Goal: Task Accomplishment & Management: Complete application form

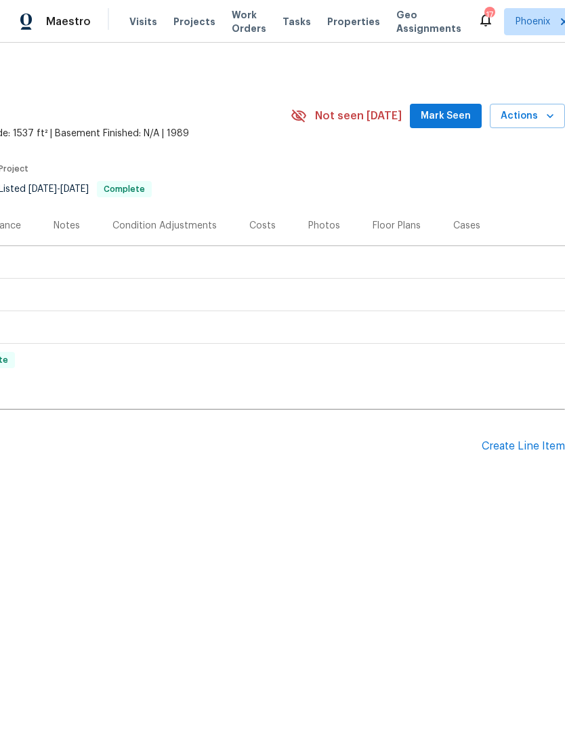
scroll to position [0, 201]
click at [524, 445] on div "Create Line Item" at bounding box center [523, 446] width 83 height 13
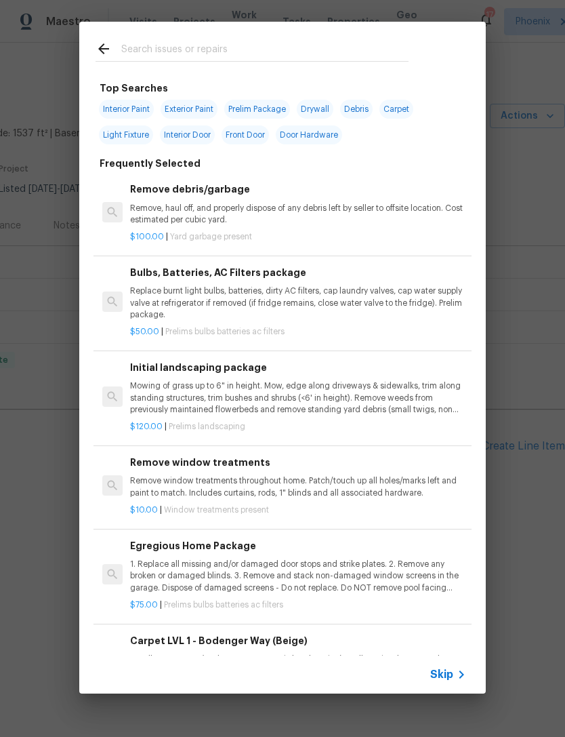
click at [215, 47] on input "text" at bounding box center [264, 51] width 287 height 20
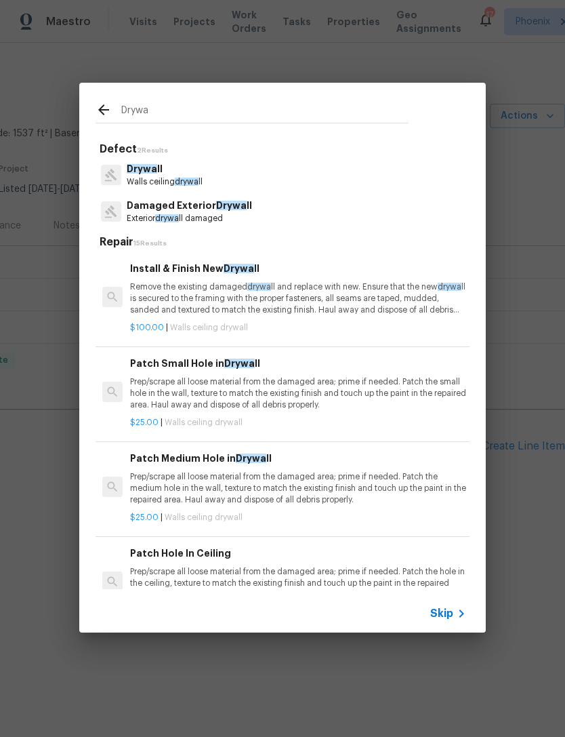
type input "Drywa"
click at [217, 182] on div "Drywa ll Walls ceiling drywa ll" at bounding box center [283, 175] width 374 height 37
click at [199, 180] on p "Walls ceiling drywa ll" at bounding box center [165, 182] width 76 height 12
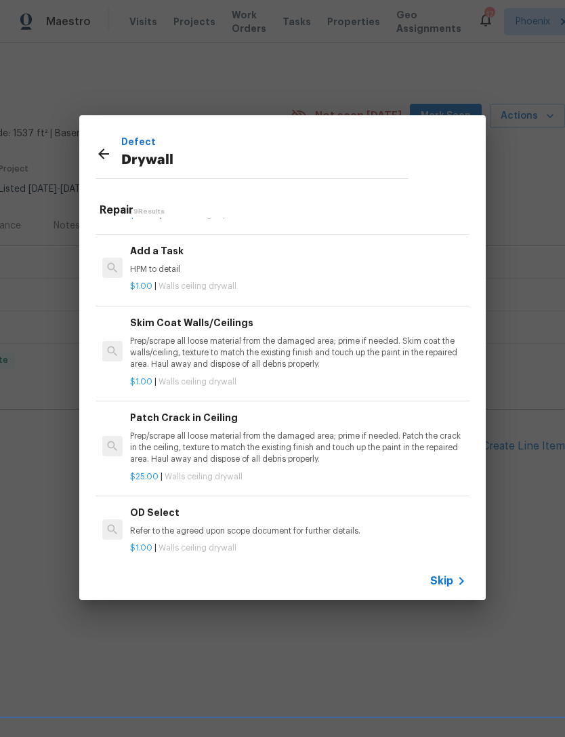
scroll to position [458, 0]
click at [214, 260] on div "Add a Task HPM to detail" at bounding box center [298, 261] width 336 height 33
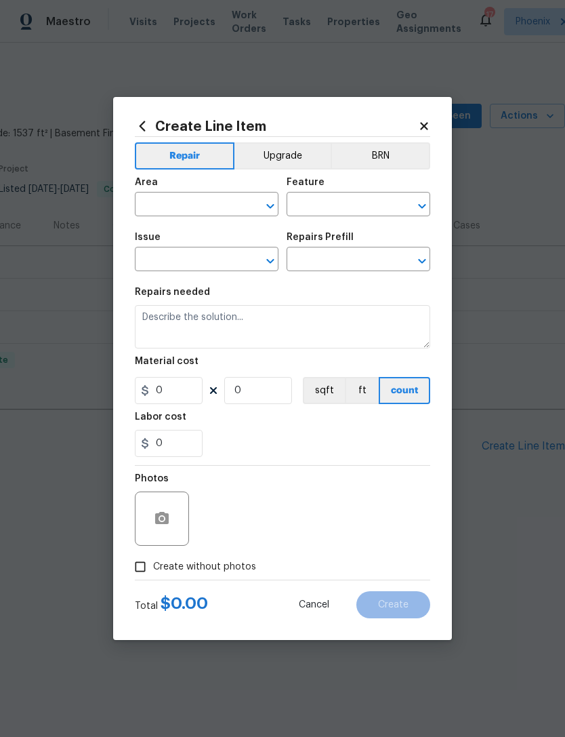
type input "Walls and Ceiling"
type input "Drywall"
type input "Add a Task $1.00"
type textarea "HPM to detail"
type input "1"
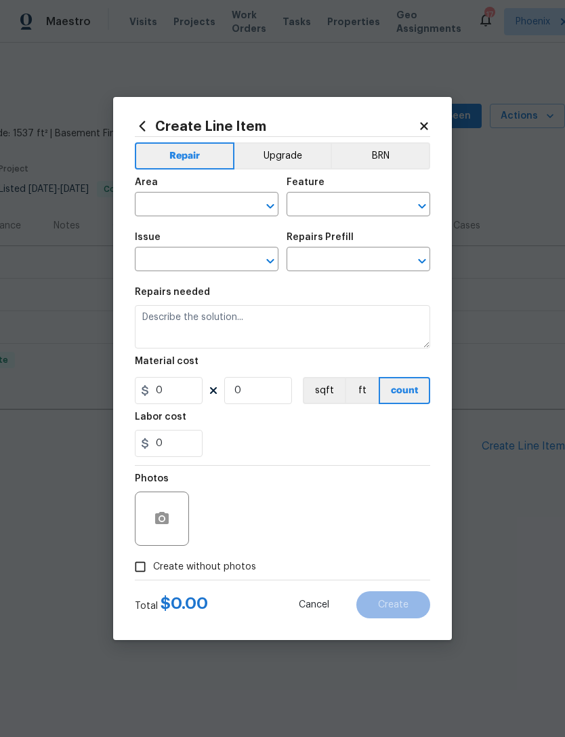
type input "1"
click at [274, 207] on icon "Open" at bounding box center [270, 206] width 16 height 16
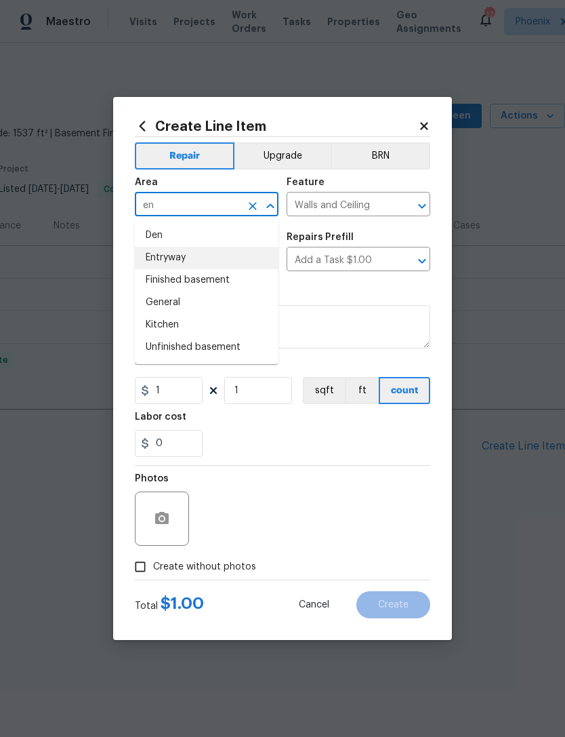
click at [198, 255] on li "Entryway" at bounding box center [207, 258] width 144 height 22
type input "Entryway"
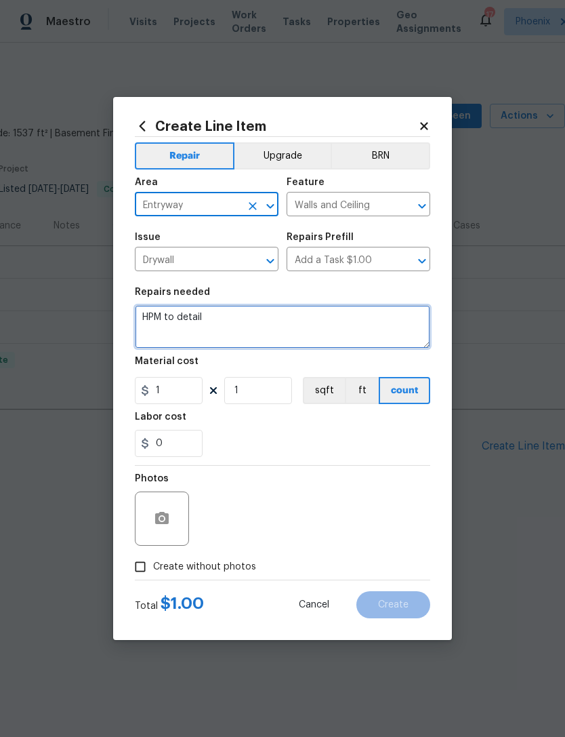
click at [265, 312] on textarea "HPM to detail" at bounding box center [282, 326] width 295 height 43
click at [262, 315] on textarea "HPM to detail" at bounding box center [282, 326] width 295 height 43
click at [253, 316] on textarea "HPM to detail" at bounding box center [282, 326] width 295 height 43
click at [257, 323] on textarea "HPM to detail" at bounding box center [282, 326] width 295 height 43
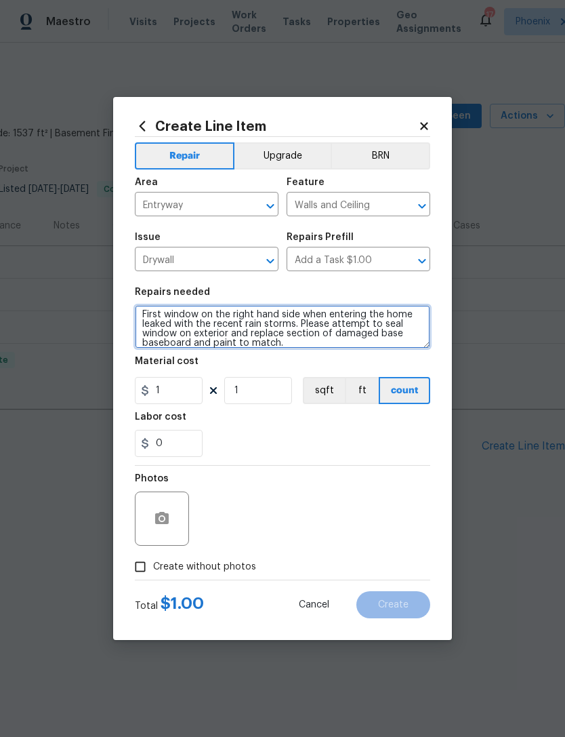
scroll to position [3, 0]
type textarea "first window on the right hand side when entering the home leaked with the rece…"
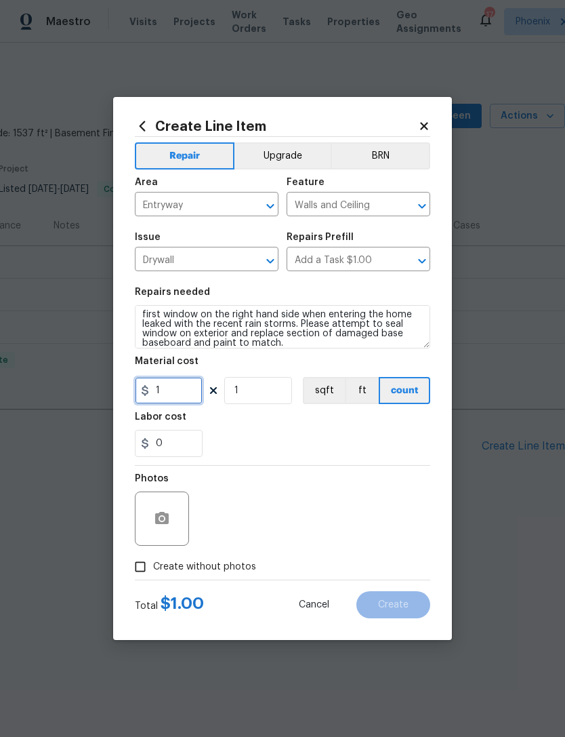
click at [187, 388] on input "1" at bounding box center [169, 390] width 68 height 27
type input "175"
click at [292, 445] on div "0" at bounding box center [282, 443] width 295 height 27
click at [169, 520] on icon "button" at bounding box center [162, 518] width 14 height 12
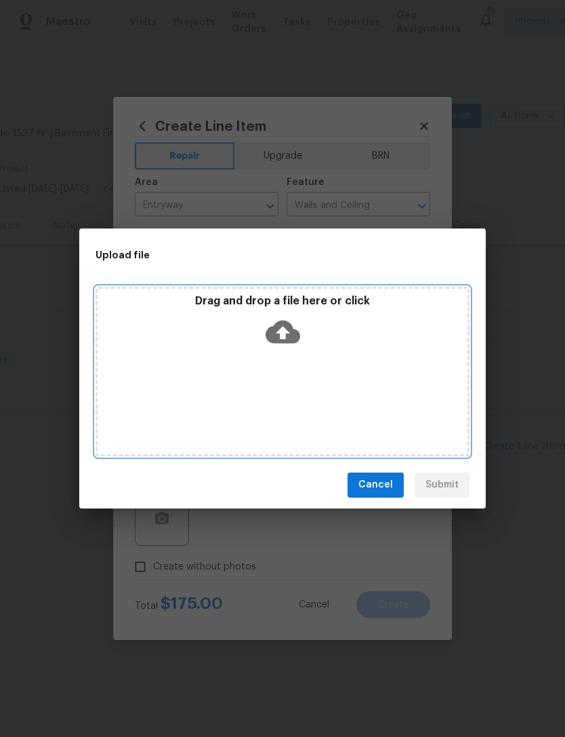
click at [289, 331] on icon at bounding box center [283, 331] width 35 height 23
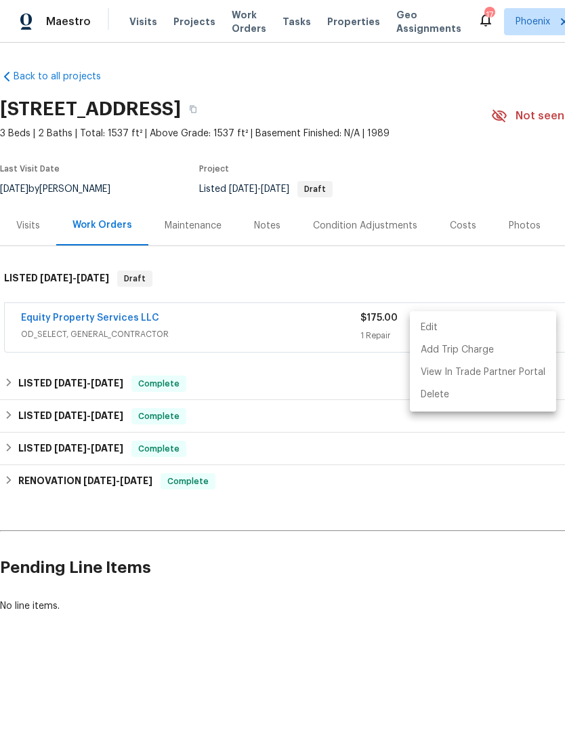
scroll to position [0, 201]
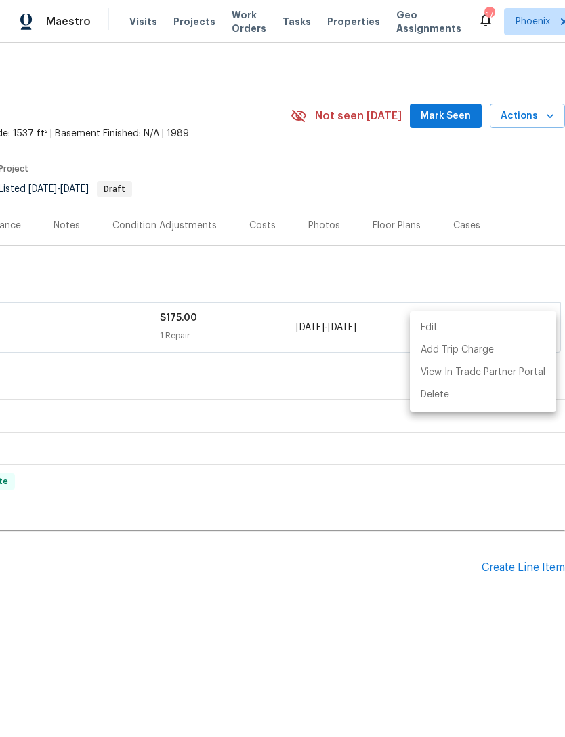
click at [272, 580] on div at bounding box center [282, 368] width 565 height 737
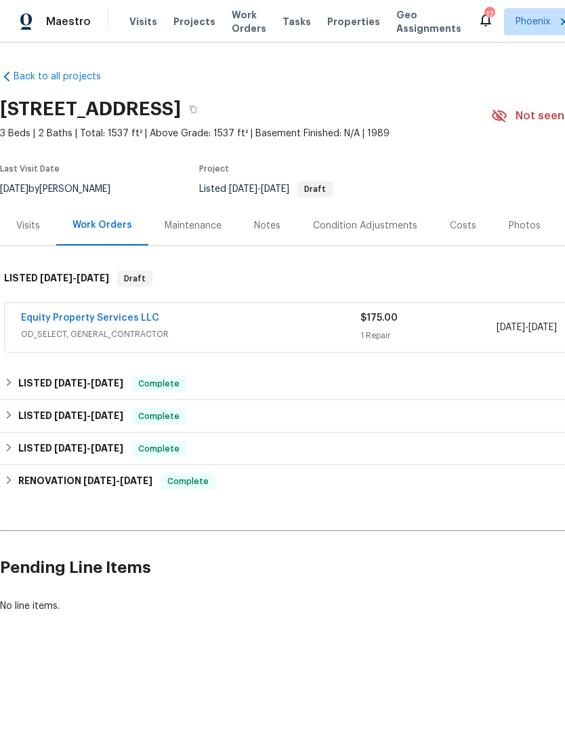
scroll to position [0, 0]
